Goal: Task Accomplishment & Management: Manage account settings

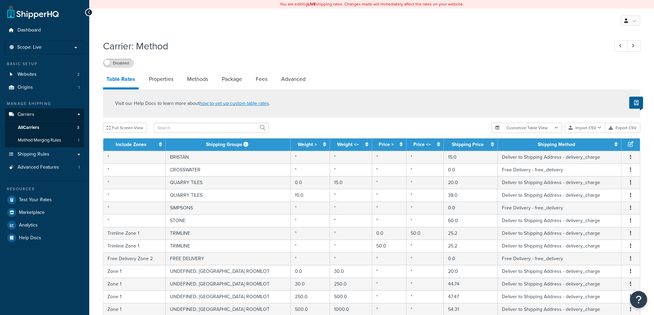
select select "25"
click at [61, 154] on link "Shipping Rules" at bounding box center [44, 154] width 79 height 13
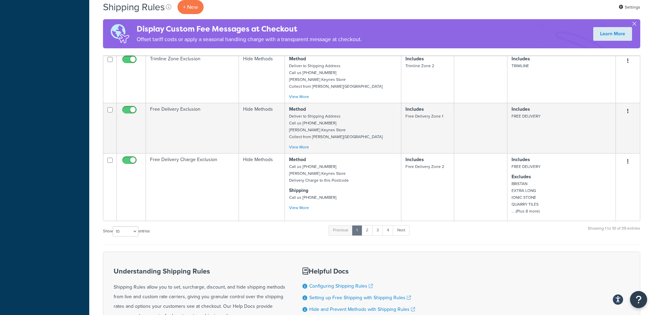
scroll to position [412, 0]
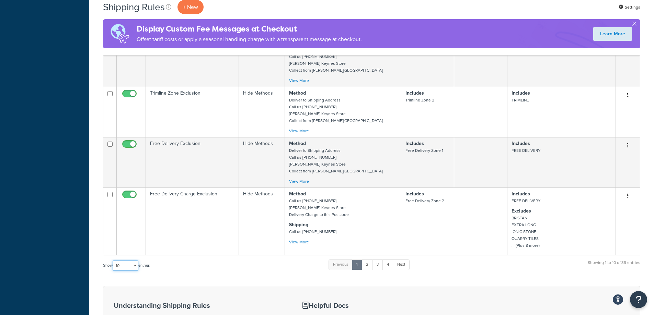
click at [134, 266] on select "10 15 25 50 100 1000" at bounding box center [126, 266] width 26 height 10
select select "50"
click at [113, 261] on select "10 15 25 50 100 1000" at bounding box center [126, 266] width 26 height 10
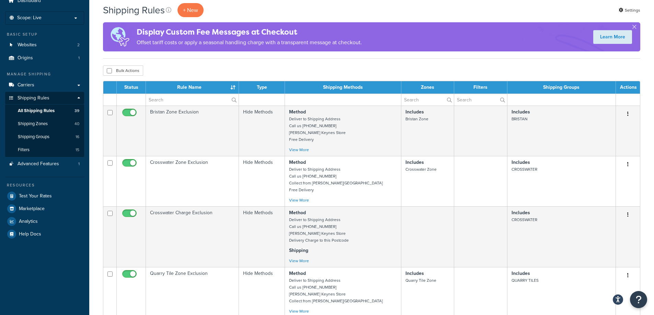
scroll to position [0, 0]
